Goal: Book appointment/travel/reservation

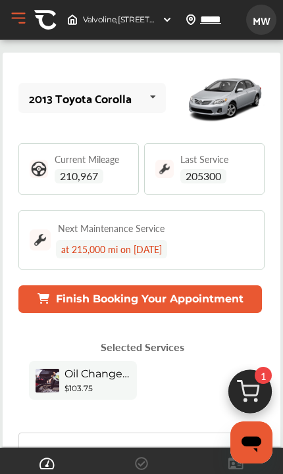
click at [222, 299] on button "Finish Booking Your Appointment" at bounding box center [139, 300] width 243 height 28
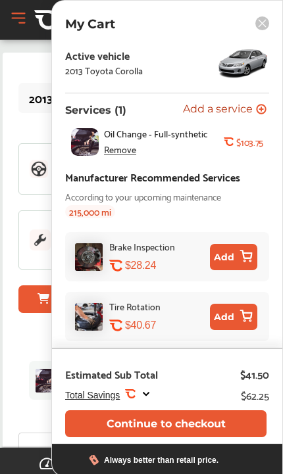
scroll to position [79, 0]
click at [201, 420] on button "Continue to checkout" at bounding box center [165, 424] width 201 height 27
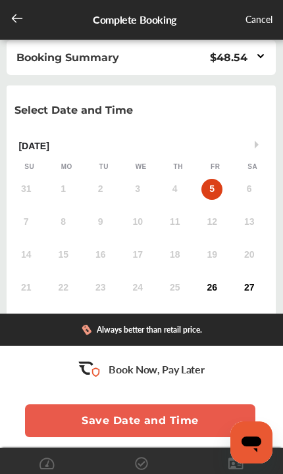
click at [216, 298] on div "26" at bounding box center [211, 288] width 21 height 21
click at [186, 415] on button "Save Date and Time" at bounding box center [140, 421] width 230 height 33
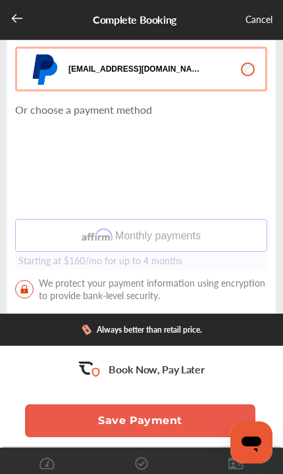
scroll to position [333, 0]
click at [173, 416] on button "Save Payment" at bounding box center [140, 421] width 230 height 33
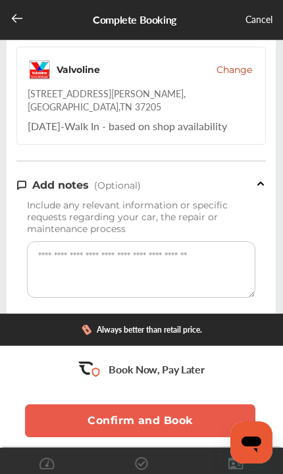
scroll to position [183, 0]
click at [175, 420] on button "Confirm and Book" at bounding box center [140, 421] width 230 height 33
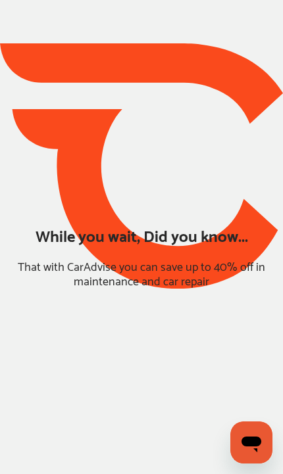
scroll to position [71, 0]
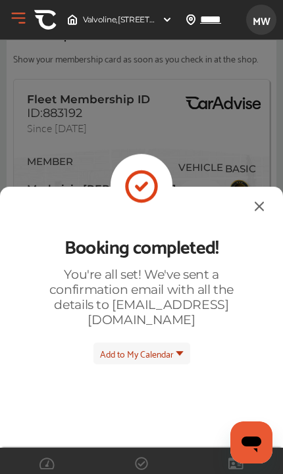
click at [251, 198] on img at bounding box center [259, 206] width 16 height 16
